Goal: Complete application form

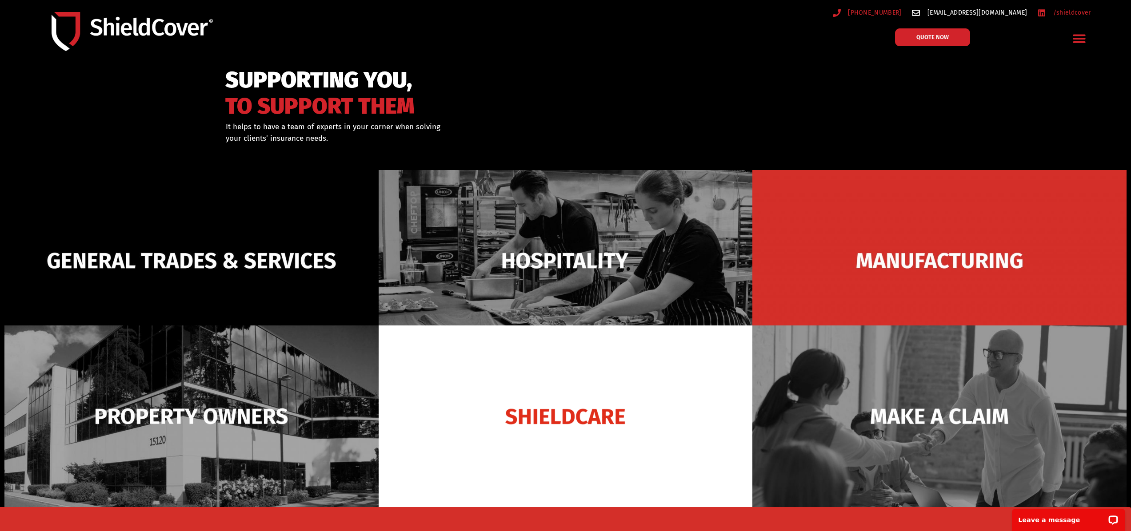
click at [973, 14] on span "[EMAIL_ADDRESS][DOMAIN_NAME]" at bounding box center [976, 12] width 102 height 11
click at [1083, 40] on icon "Menu Toggle" at bounding box center [1079, 39] width 14 height 14
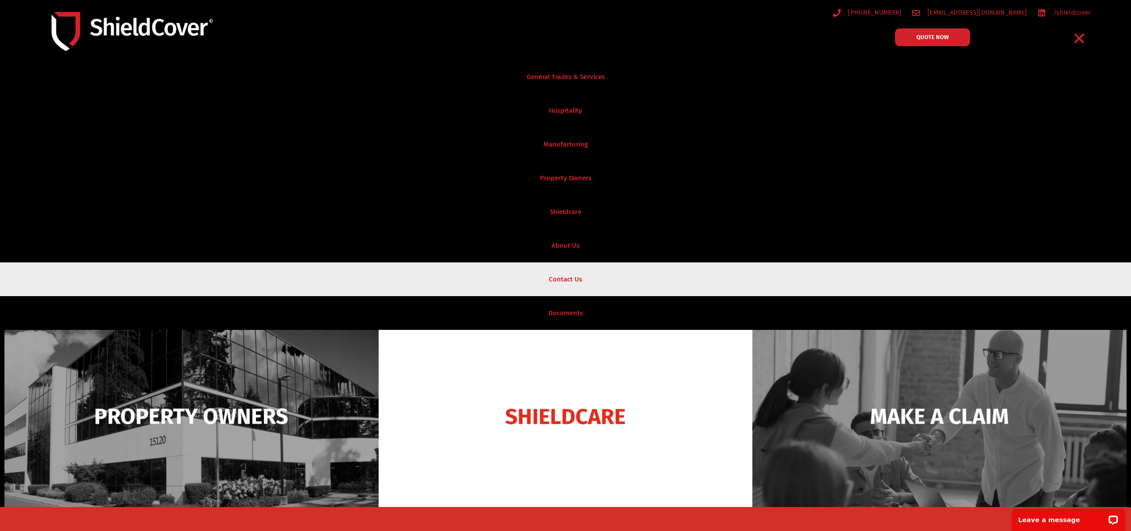
click at [573, 274] on link "Contact Us" at bounding box center [565, 280] width 1131 height 34
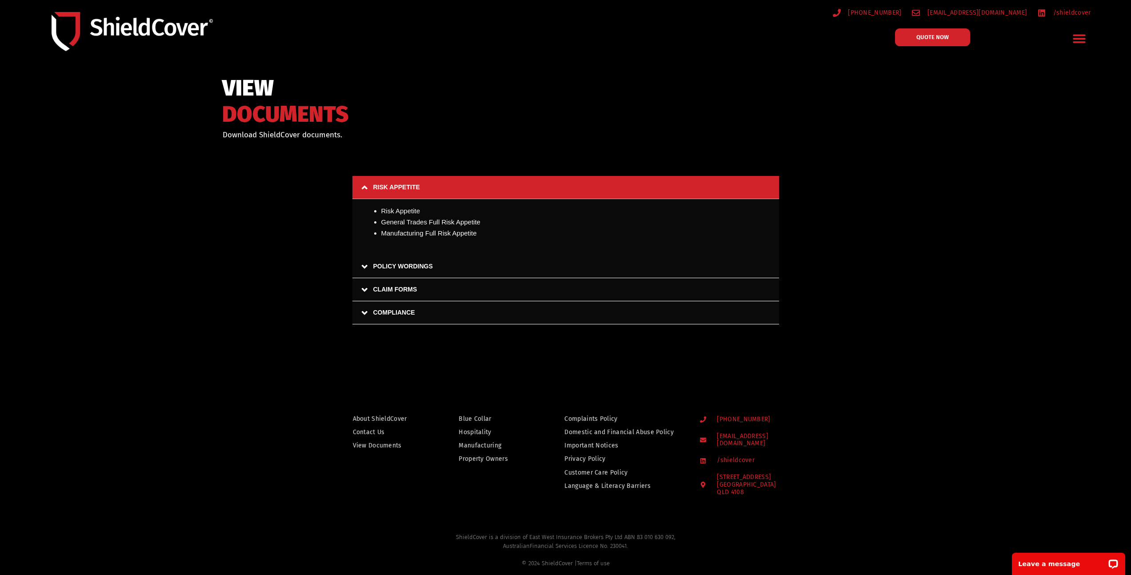
click at [1079, 32] on icon "Menu Toggle" at bounding box center [1079, 39] width 14 height 14
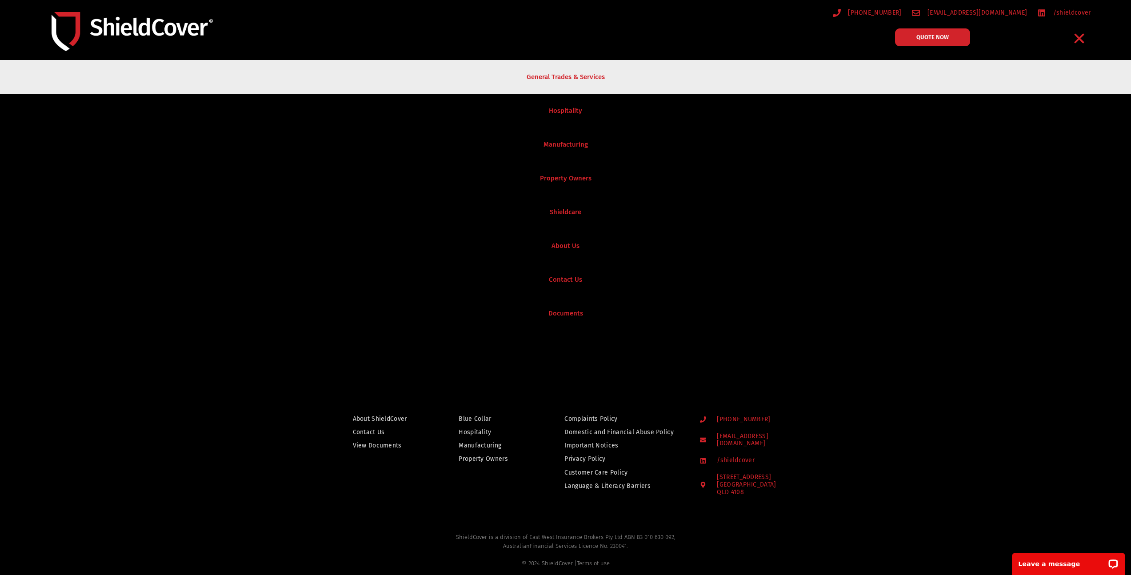
click at [591, 81] on link "General Trades & Services" at bounding box center [565, 77] width 1131 height 34
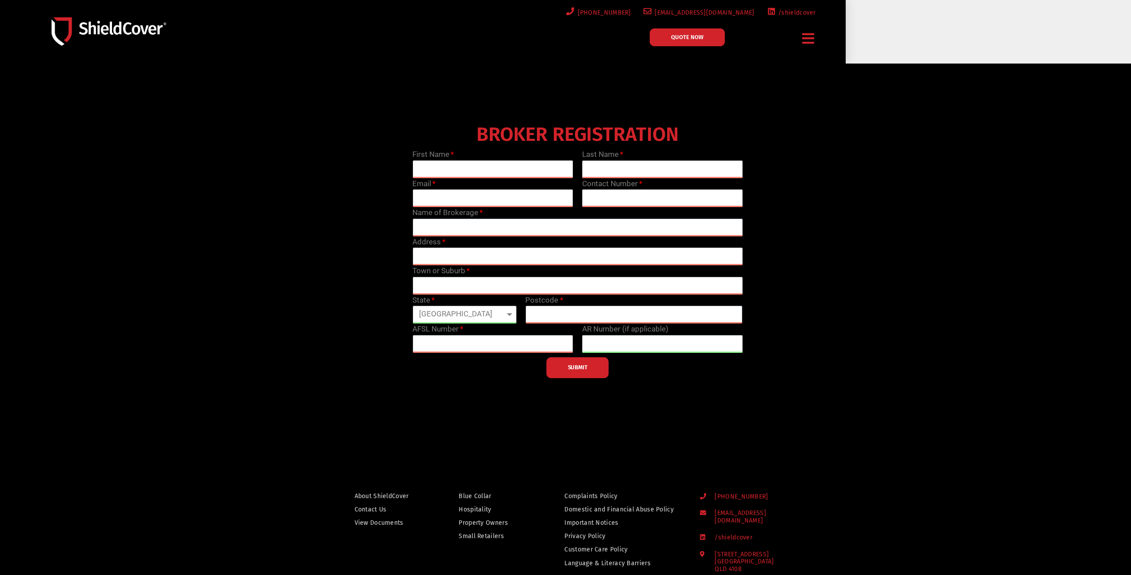
click at [474, 165] on input "text" at bounding box center [492, 169] width 161 height 18
type input "Al"
type input "[PERSON_NAME]"
click at [475, 193] on input "email" at bounding box center [492, 198] width 161 height 18
paste input "accounts@flatbabyswimwear.com"
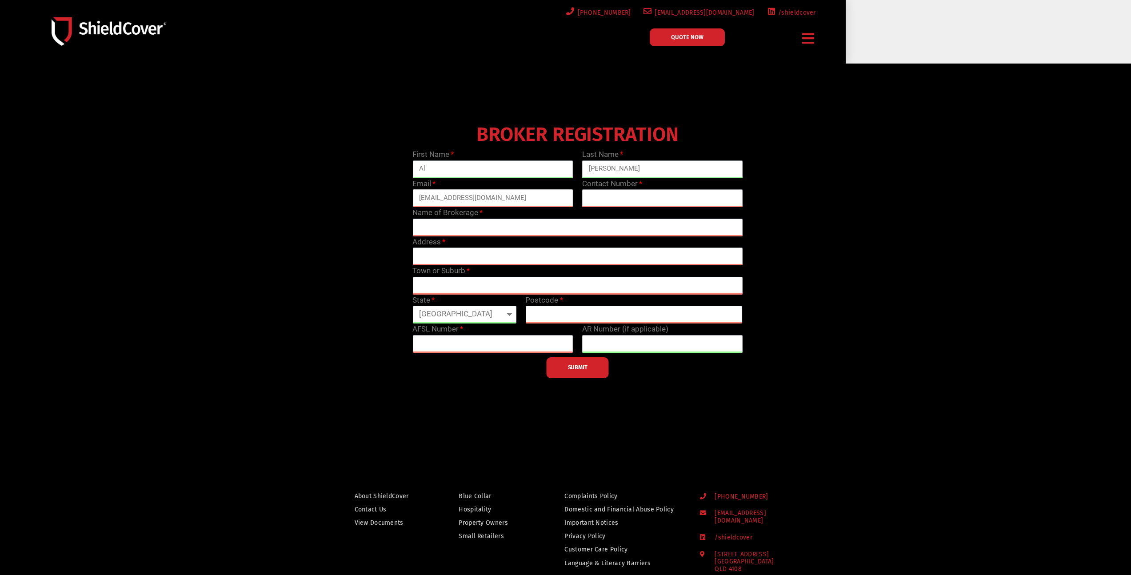
type input "accounts@flatbabyswimwear.com"
click at [627, 196] on input "text" at bounding box center [662, 198] width 161 height 18
type input "0433628296"
click at [475, 226] on input "text" at bounding box center [577, 228] width 330 height 18
click at [1042, 105] on div at bounding box center [565, 255] width 1131 height 383
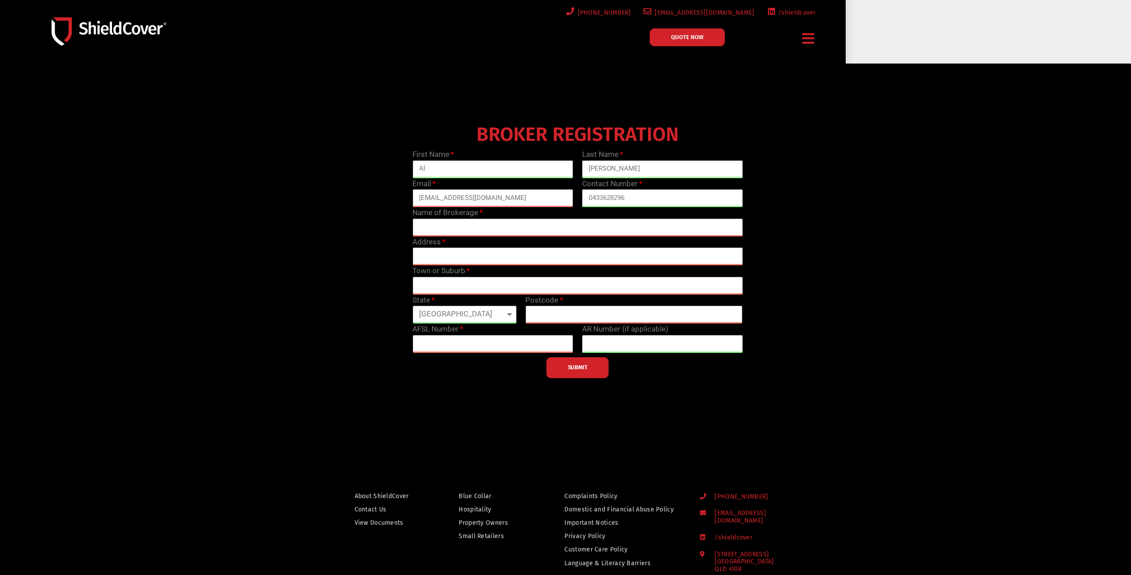
drag, startPoint x: 1042, startPoint y: 105, endPoint x: 1021, endPoint y: 108, distance: 21.1
click at [1042, 105] on div at bounding box center [565, 255] width 1131 height 383
click at [806, 43] on icon "Menu Toggle" at bounding box center [808, 39] width 12 height 14
click at [829, 39] on div "QUOTE NOW Menu Blue Collar Hospitality Property Owners Small Retailers Accident…" at bounding box center [620, 38] width 423 height 29
click at [813, 39] on icon "Menu Toggle" at bounding box center [808, 39] width 12 height 14
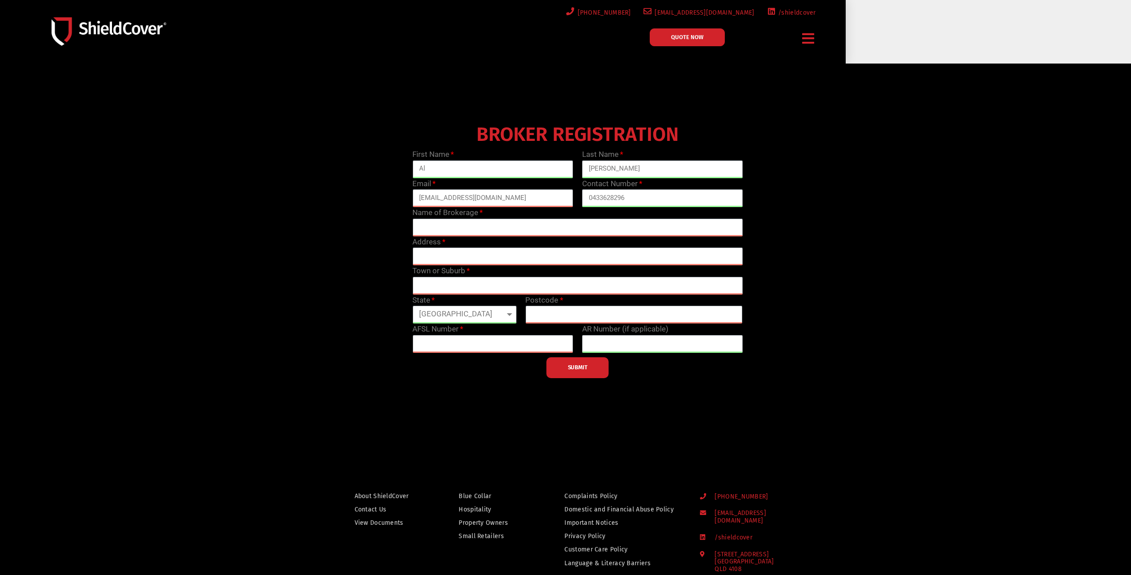
click at [726, 11] on span "[EMAIL_ADDRESS][DOMAIN_NAME]" at bounding box center [702, 12] width 103 height 11
drag, startPoint x: 758, startPoint y: 15, endPoint x: 678, endPoint y: 15, distance: 80.4
click at [678, 15] on ul "(07) 3510 9535 hello@shieldcover.com.au /shieldcover" at bounding box center [614, 12] width 413 height 11
copy span "[EMAIL_ADDRESS][DOMAIN_NAME]"
